Goal: Navigation & Orientation: Go to known website

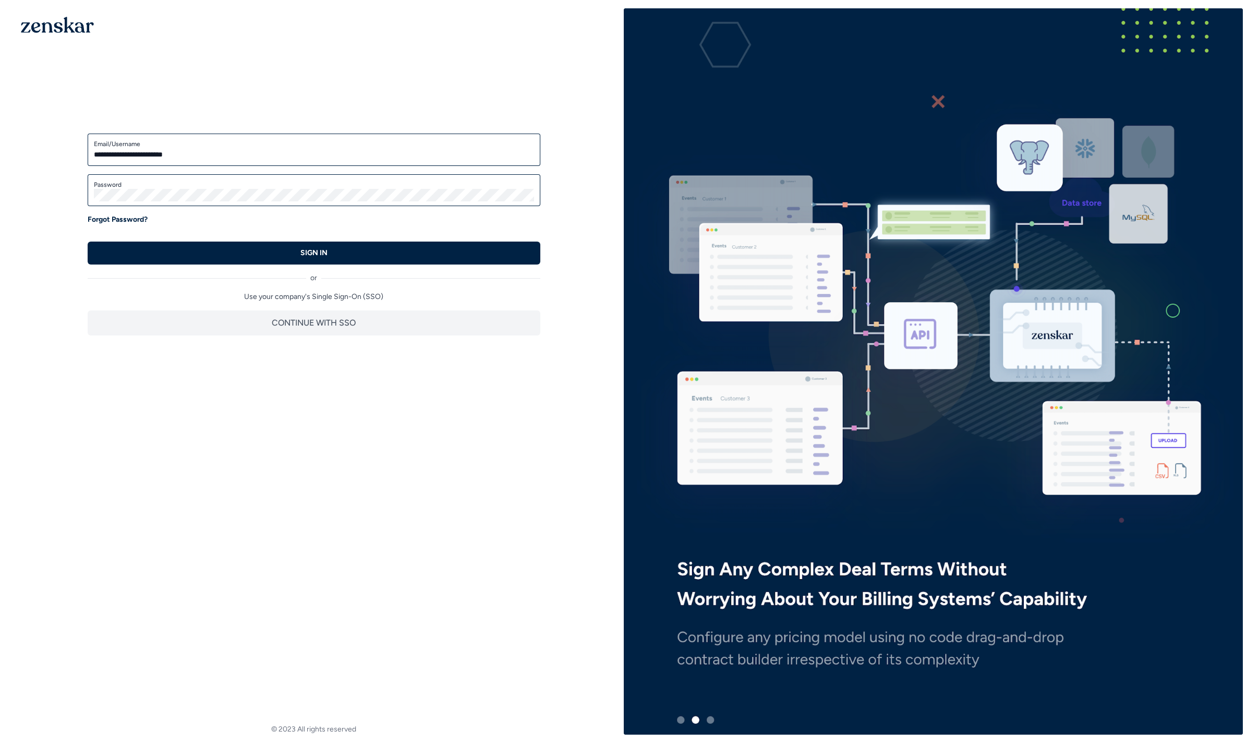
type input "**********"
click at [336, 255] on button "SIGN IN" at bounding box center [314, 253] width 453 height 23
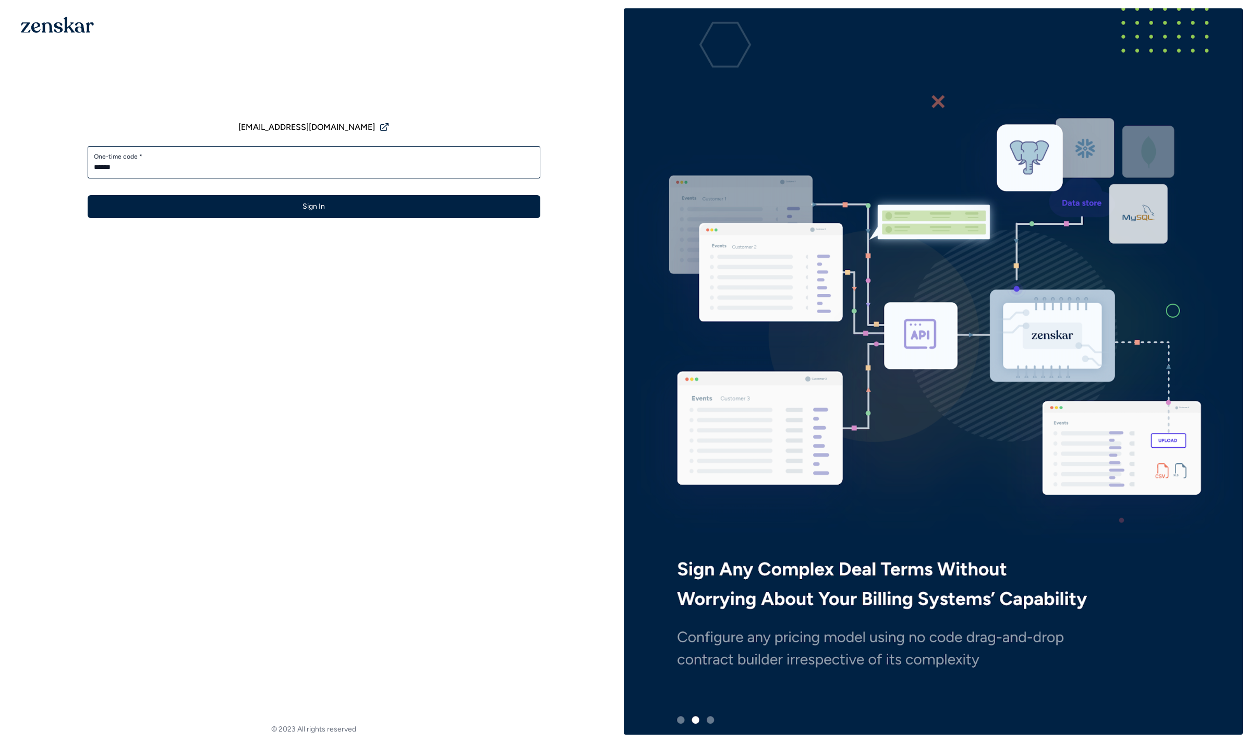
type input "******"
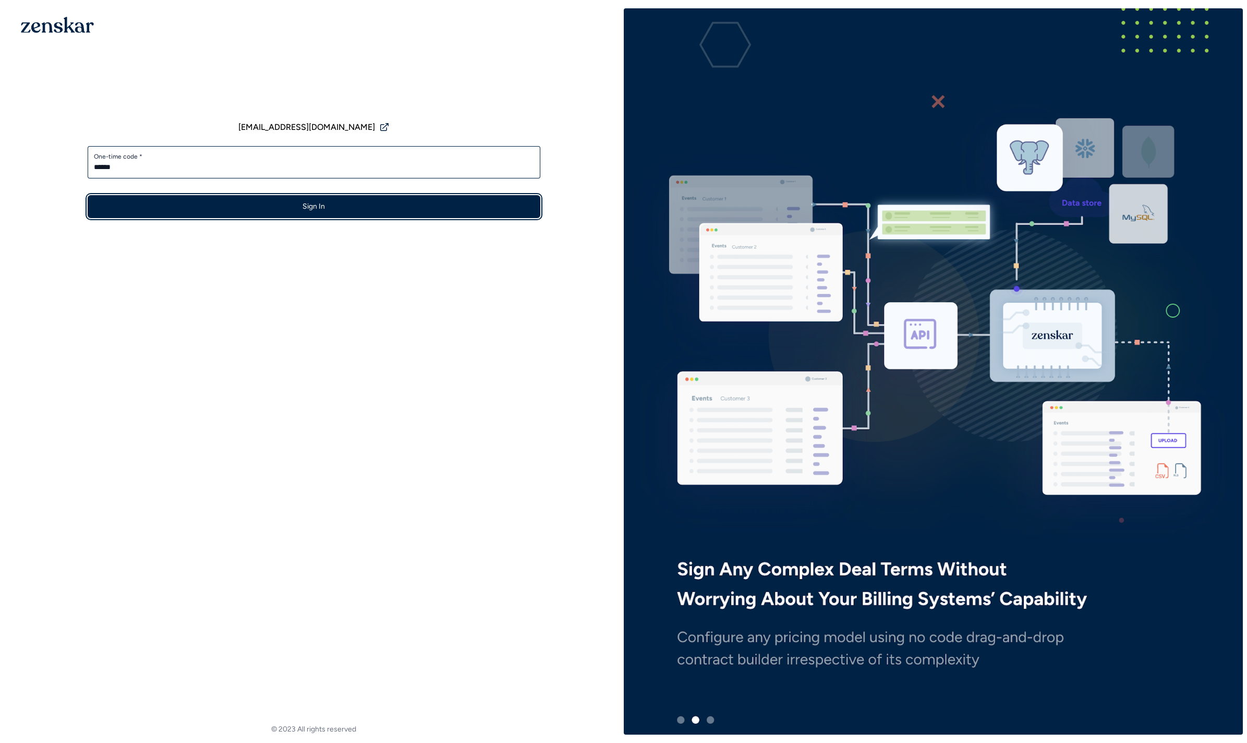
click at [173, 197] on button "Sign In" at bounding box center [314, 206] width 453 height 23
